Goal: Task Accomplishment & Management: Manage account settings

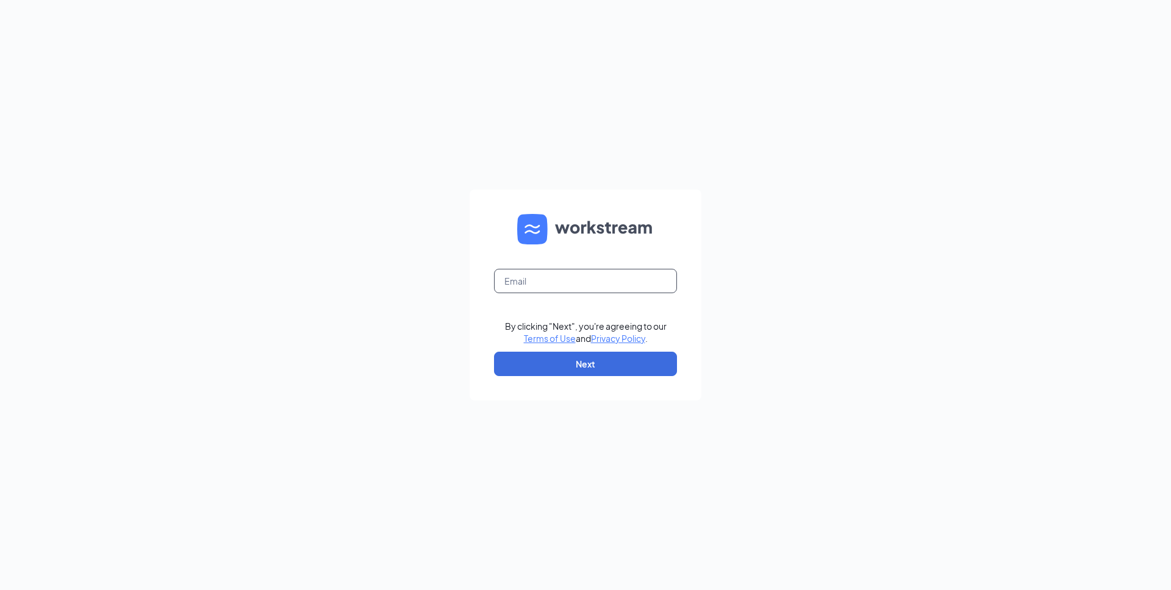
click at [529, 285] on input "text" at bounding box center [585, 281] width 183 height 24
type input "[EMAIL_ADDRESS][PERSON_NAME][DOMAIN_NAME]"
click at [606, 373] on button "Next" at bounding box center [585, 364] width 183 height 24
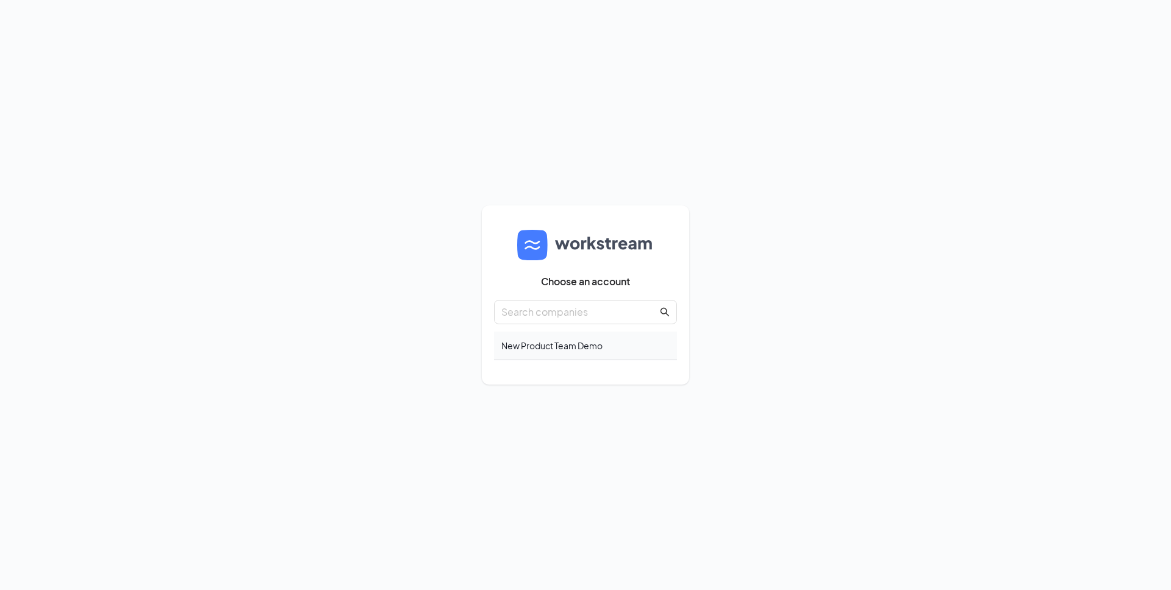
click at [545, 341] on div "New Product Team Demo" at bounding box center [585, 346] width 183 height 29
